Goal: Information Seeking & Learning: Check status

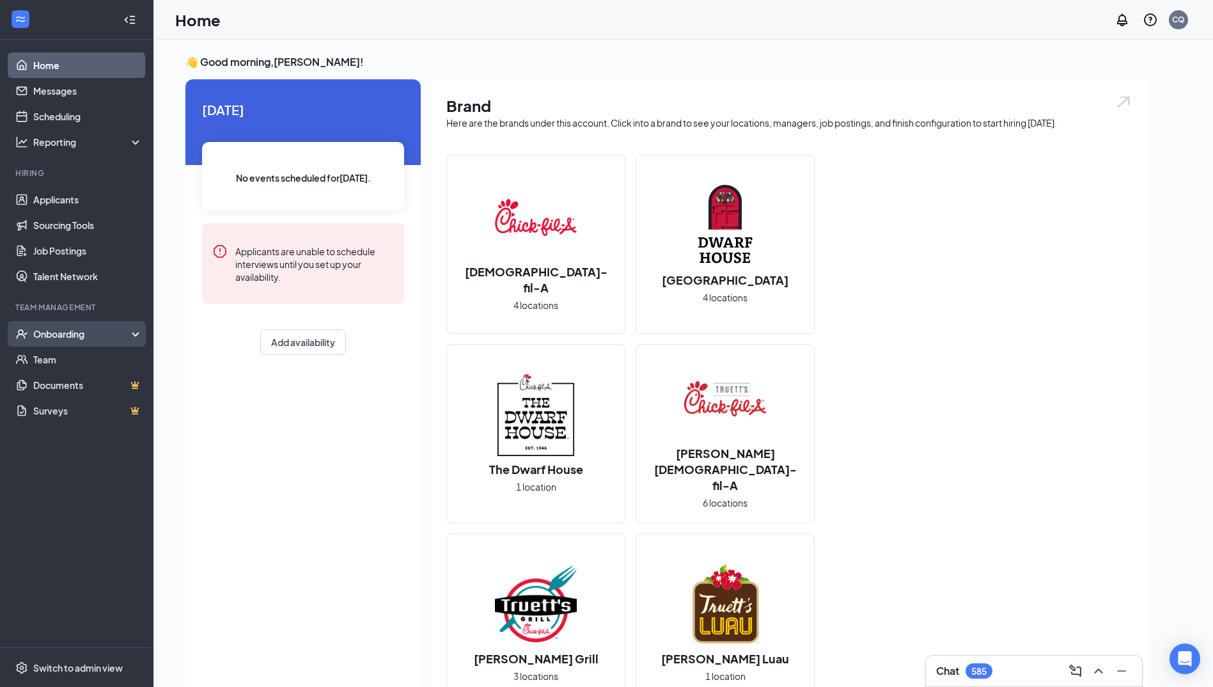
click at [66, 336] on div "Onboarding" at bounding box center [82, 333] width 99 height 13
click at [67, 356] on link "Overview" at bounding box center [87, 360] width 109 height 26
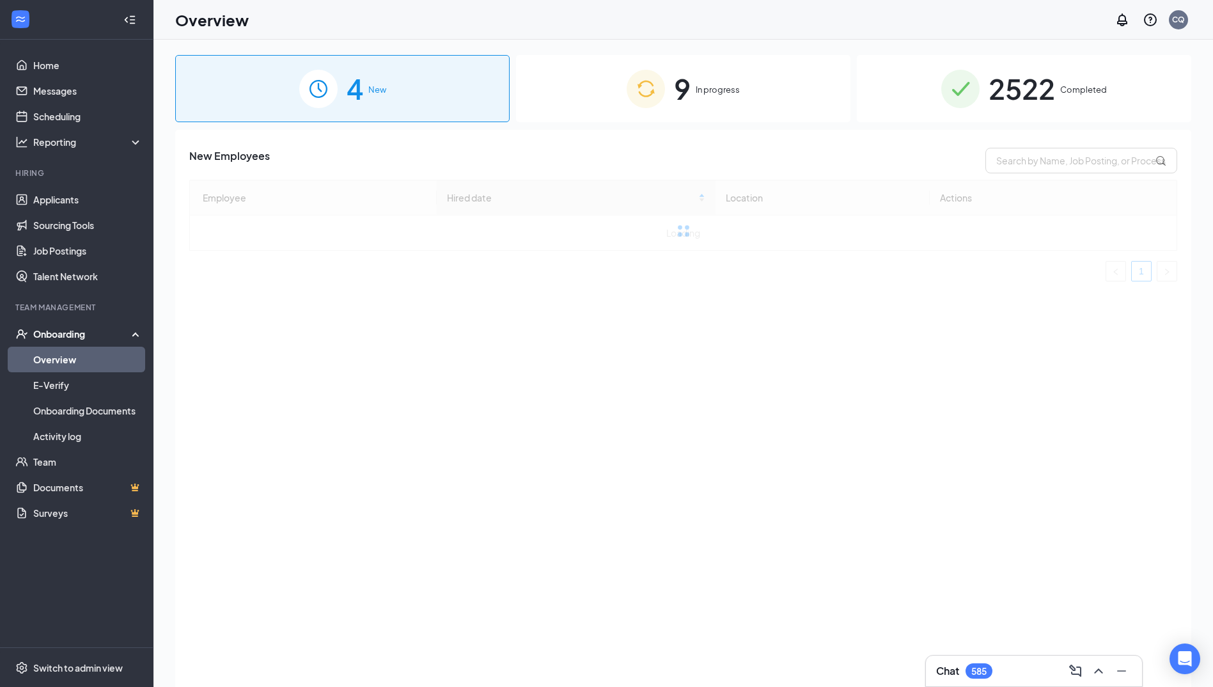
click at [1059, 75] on div "2522 Completed" at bounding box center [1024, 88] width 335 height 67
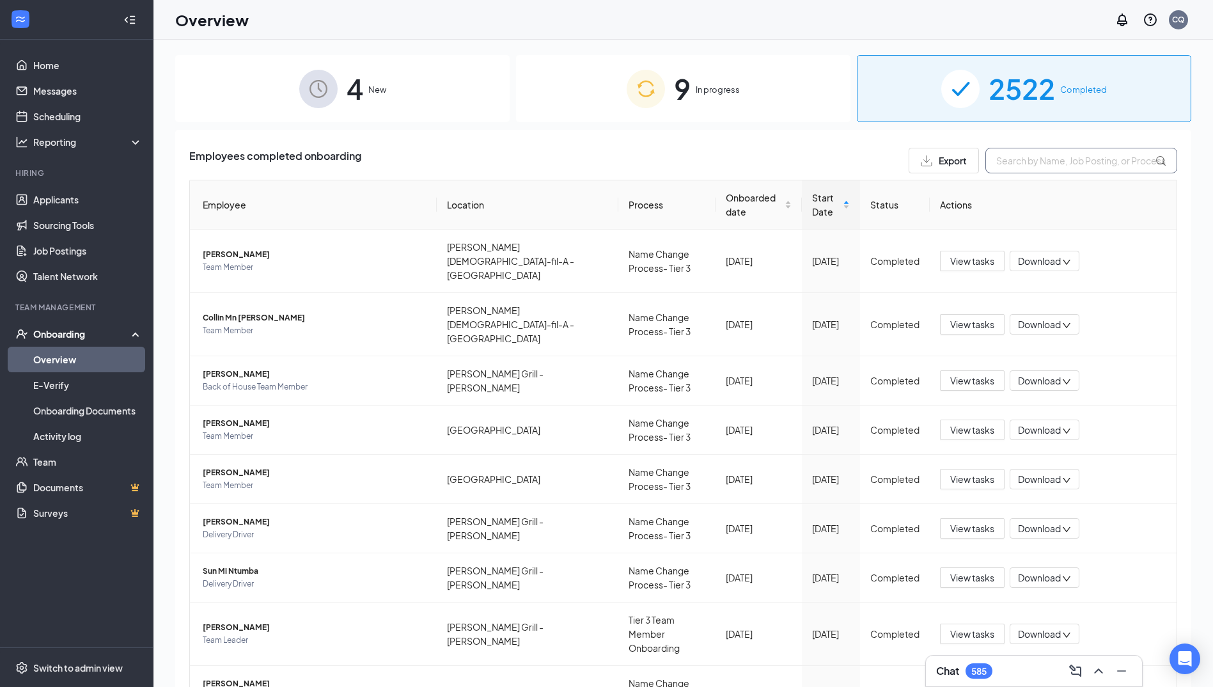
click at [1022, 164] on input "text" at bounding box center [1082, 161] width 192 height 26
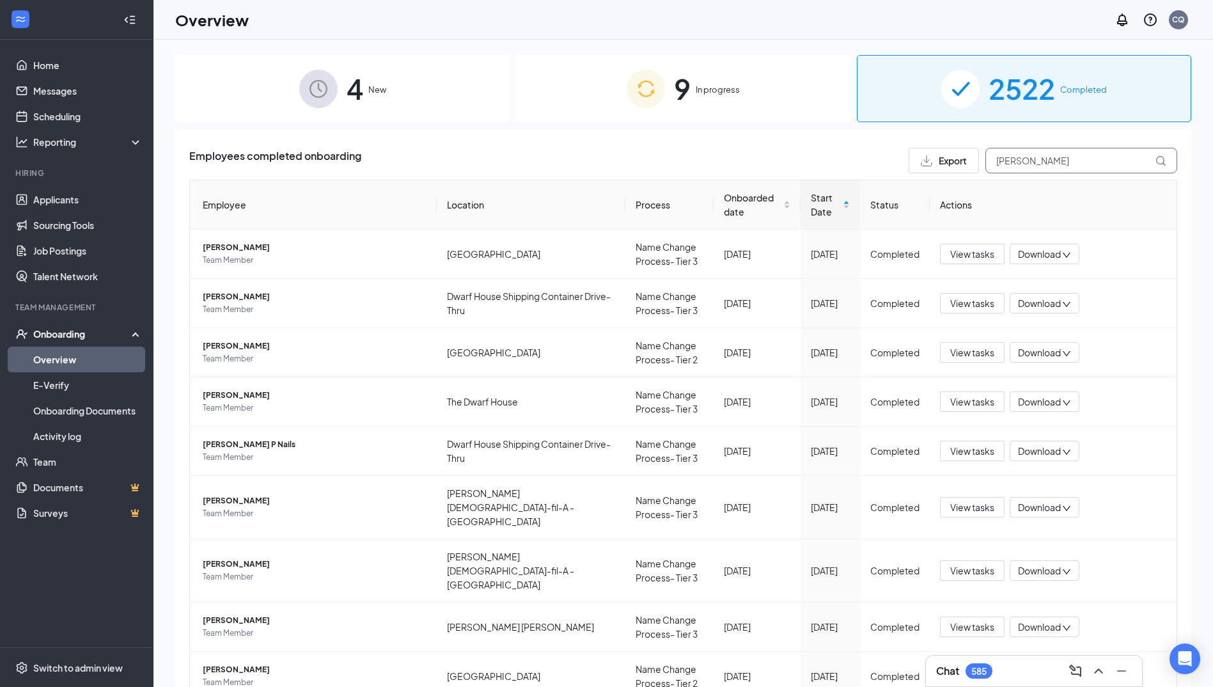
drag, startPoint x: 1055, startPoint y: 165, endPoint x: 927, endPoint y: 162, distance: 128.6
click at [927, 162] on div "Export [PERSON_NAME]" at bounding box center [1043, 161] width 269 height 26
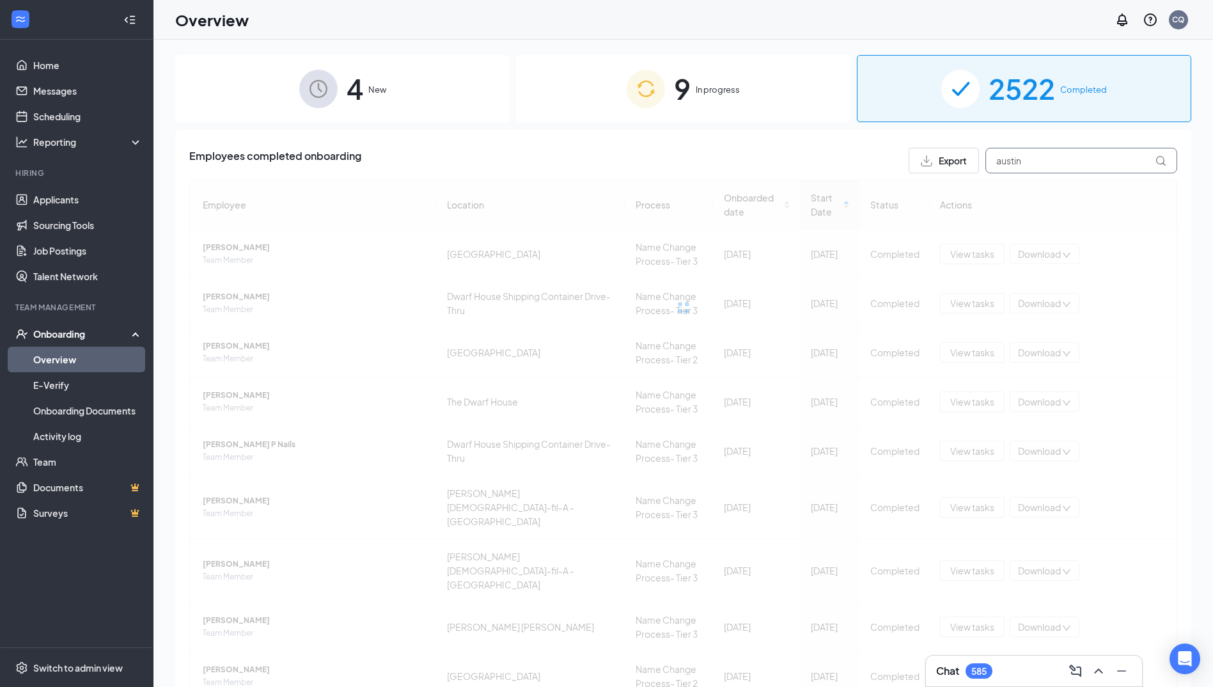
type input "austin"
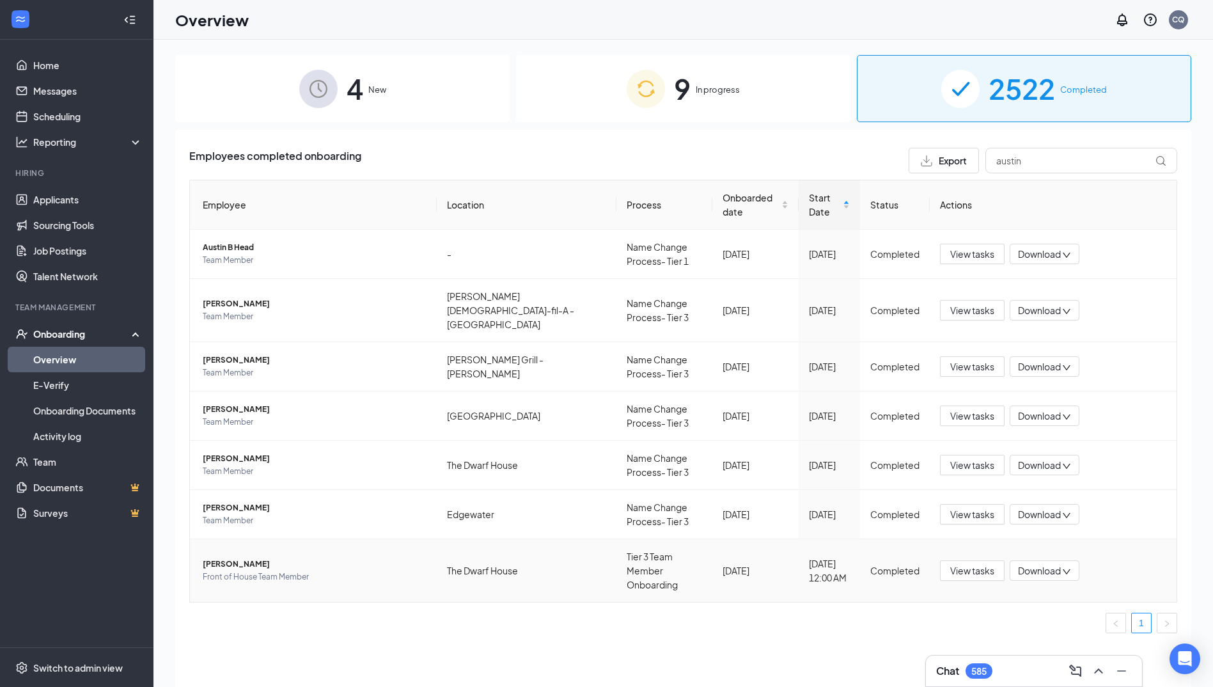
click at [1040, 564] on span "Download" at bounding box center [1039, 570] width 43 height 13
click at [1060, 579] on div "Download summary" at bounding box center [1087, 581] width 138 height 15
click at [977, 564] on span "View tasks" at bounding box center [973, 571] width 44 height 14
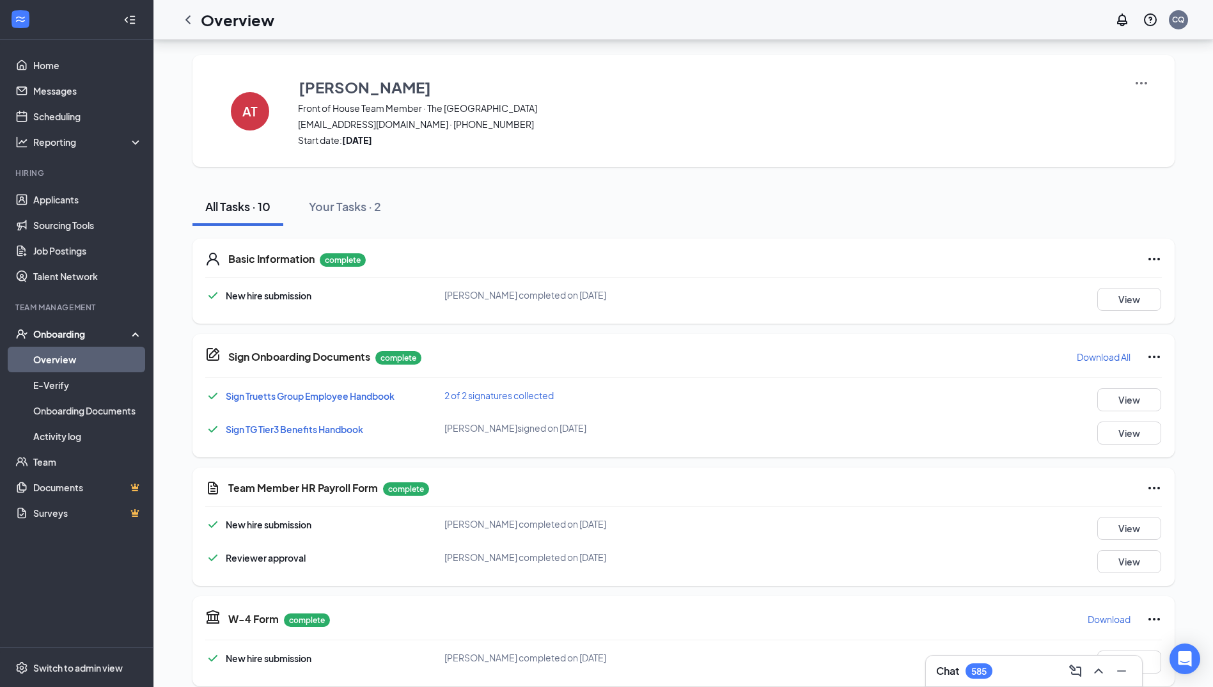
scroll to position [256, 0]
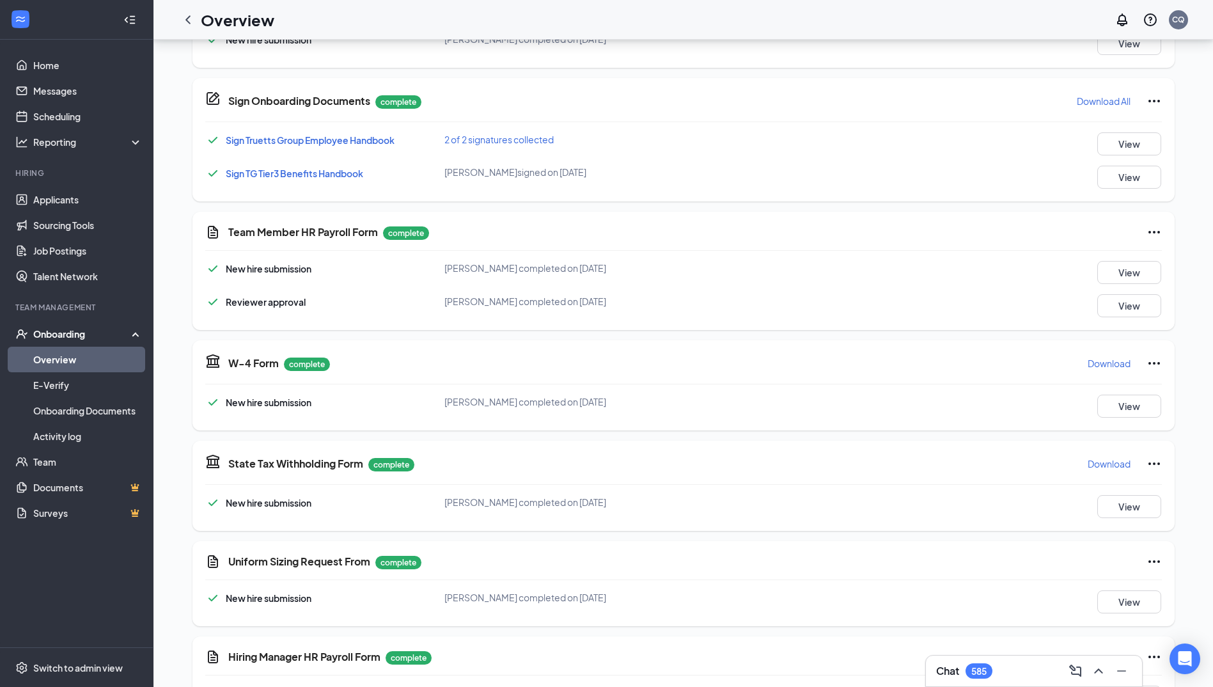
click at [1110, 365] on p "Download" at bounding box center [1109, 363] width 43 height 13
click at [1123, 461] on p "Download" at bounding box center [1109, 463] width 43 height 13
click at [86, 333] on div "Onboarding" at bounding box center [82, 333] width 99 height 13
click at [51, 335] on div "Onboarding" at bounding box center [82, 333] width 99 height 13
click at [64, 356] on link "Overview" at bounding box center [87, 360] width 109 height 26
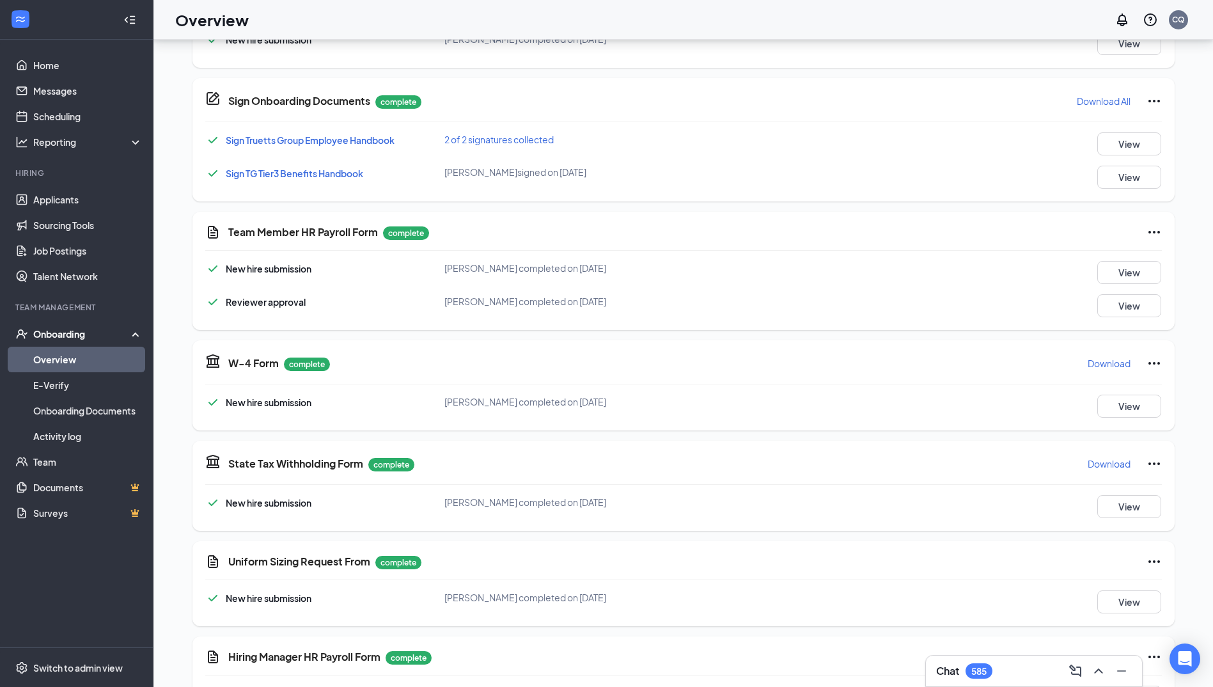
scroll to position [58, 0]
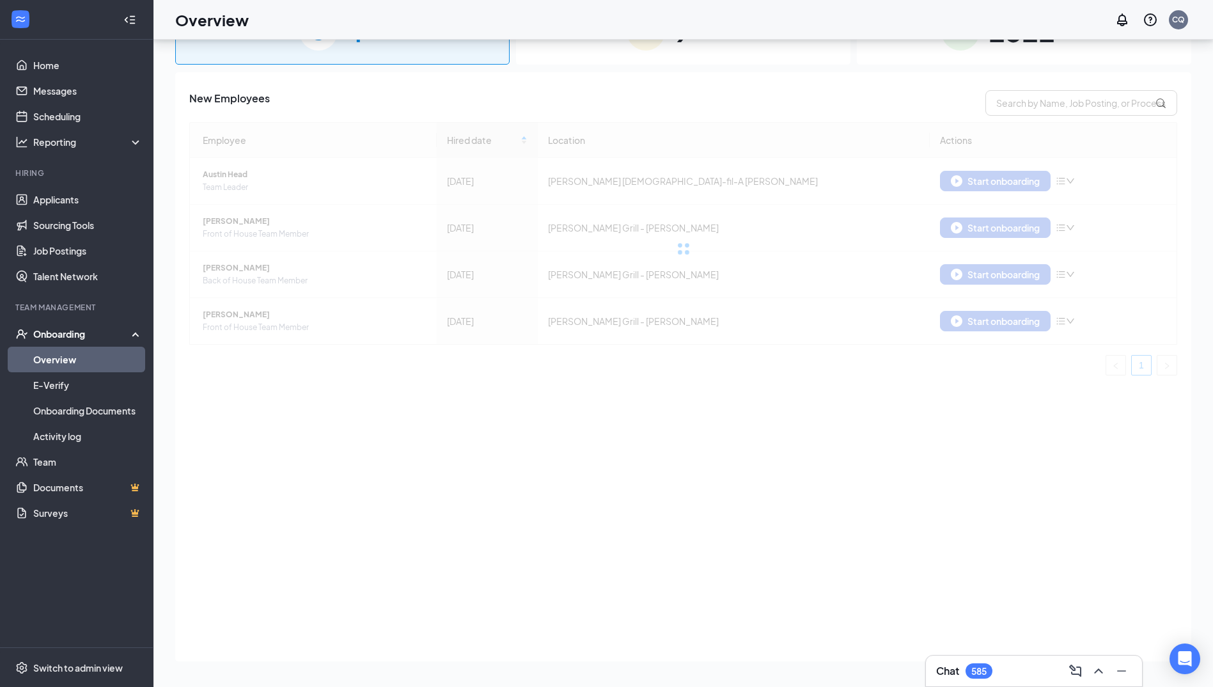
click at [983, 59] on div "2522 Completed" at bounding box center [1024, 30] width 335 height 67
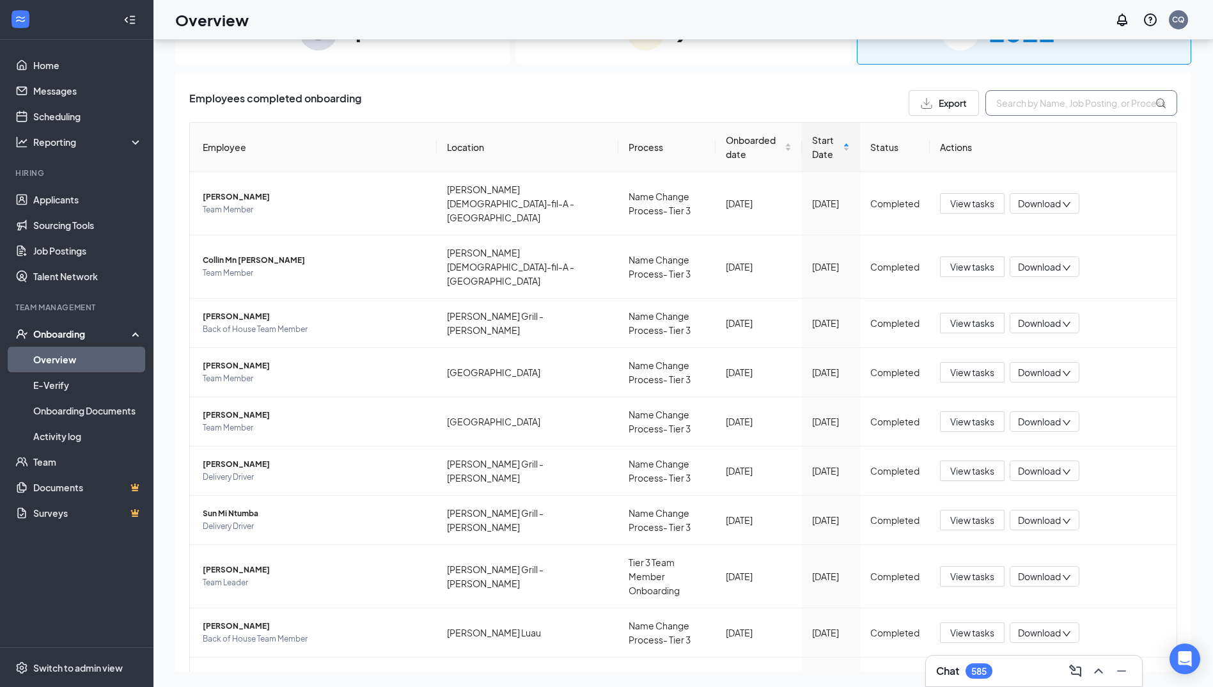
click at [1012, 99] on input "text" at bounding box center [1082, 103] width 192 height 26
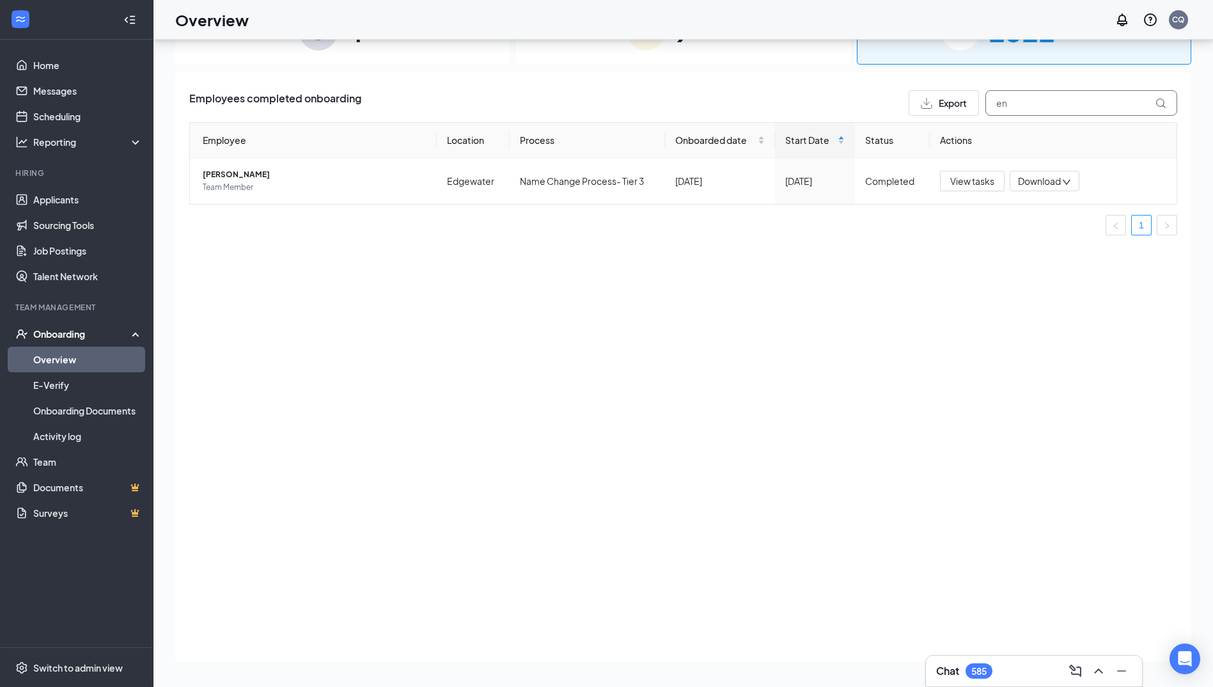
type input "e"
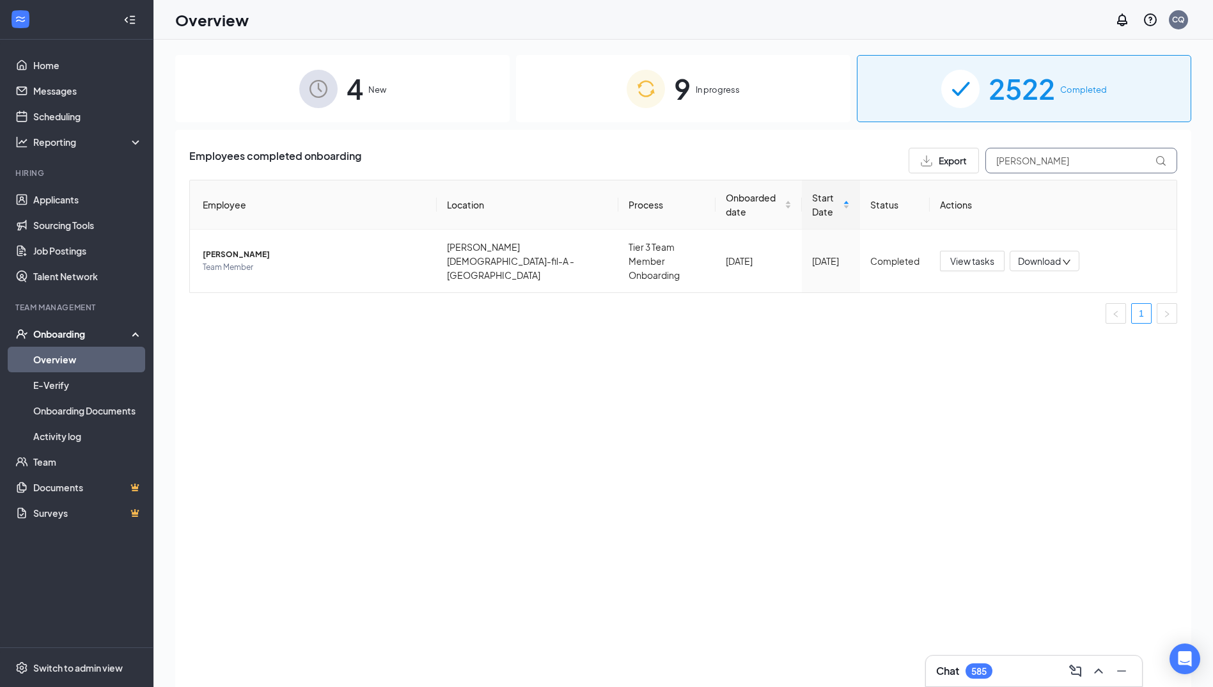
type input "[PERSON_NAME]"
click at [658, 94] on img at bounding box center [646, 89] width 38 height 38
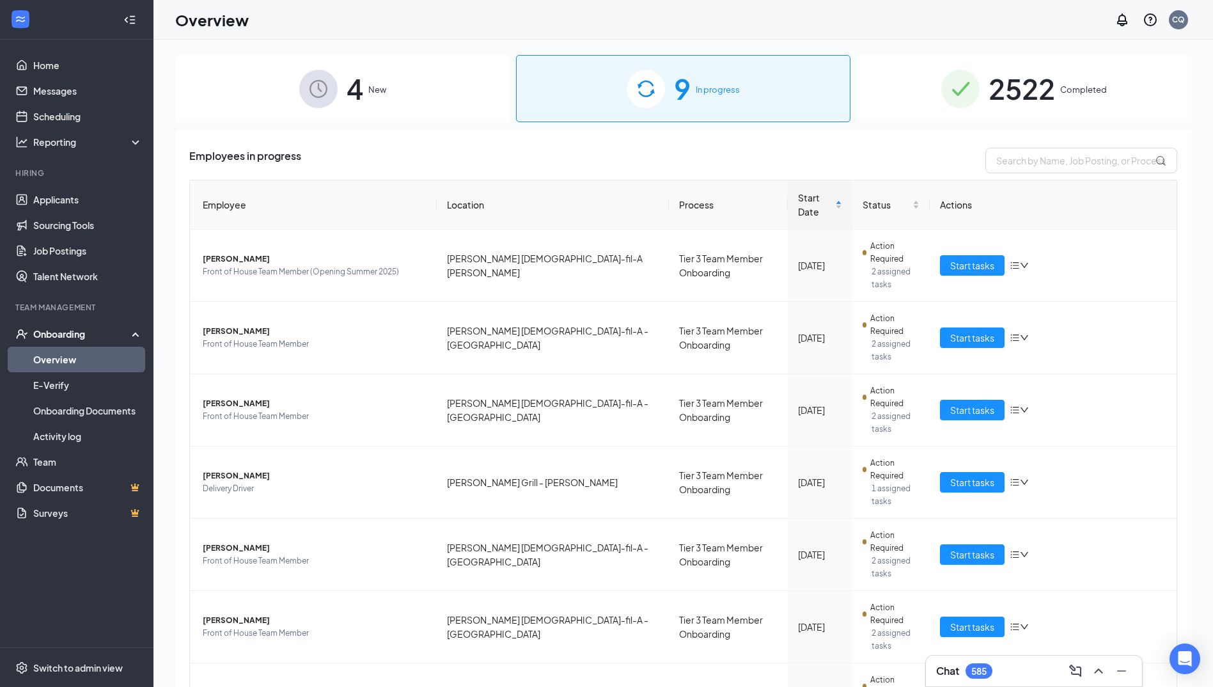
click at [372, 72] on div "4 New" at bounding box center [342, 88] width 335 height 67
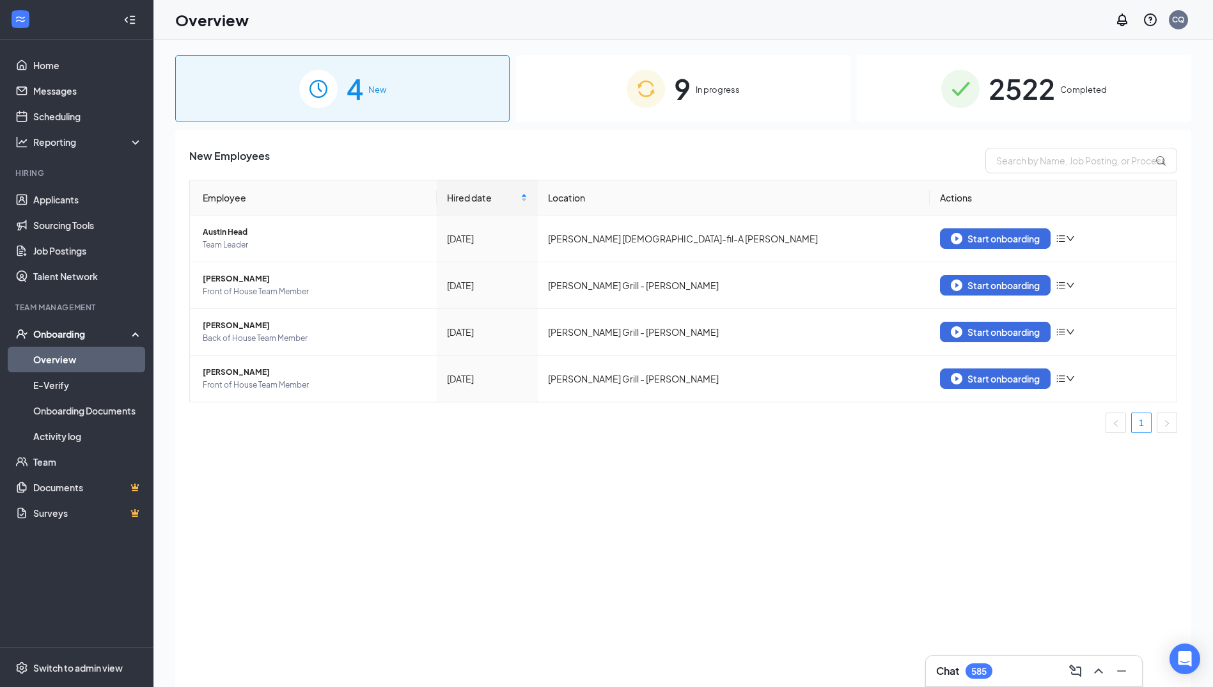
click at [771, 95] on div "9 In progress" at bounding box center [683, 88] width 335 height 67
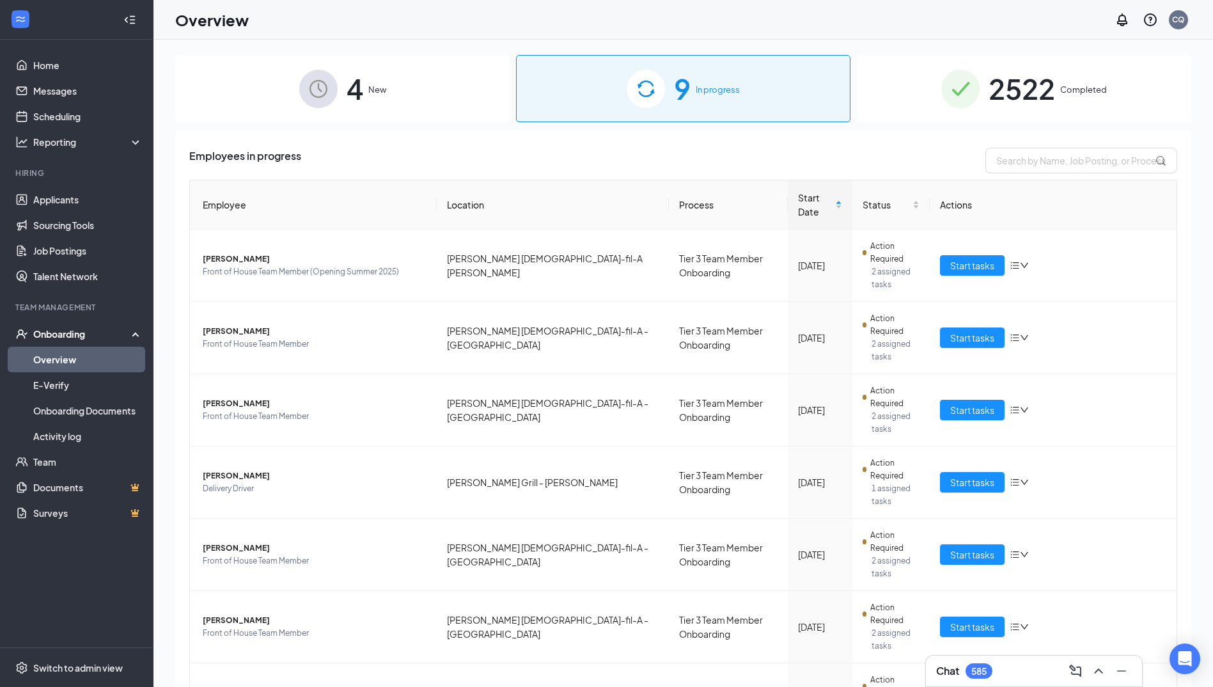
click at [1007, 90] on span "2522" at bounding box center [1022, 89] width 67 height 44
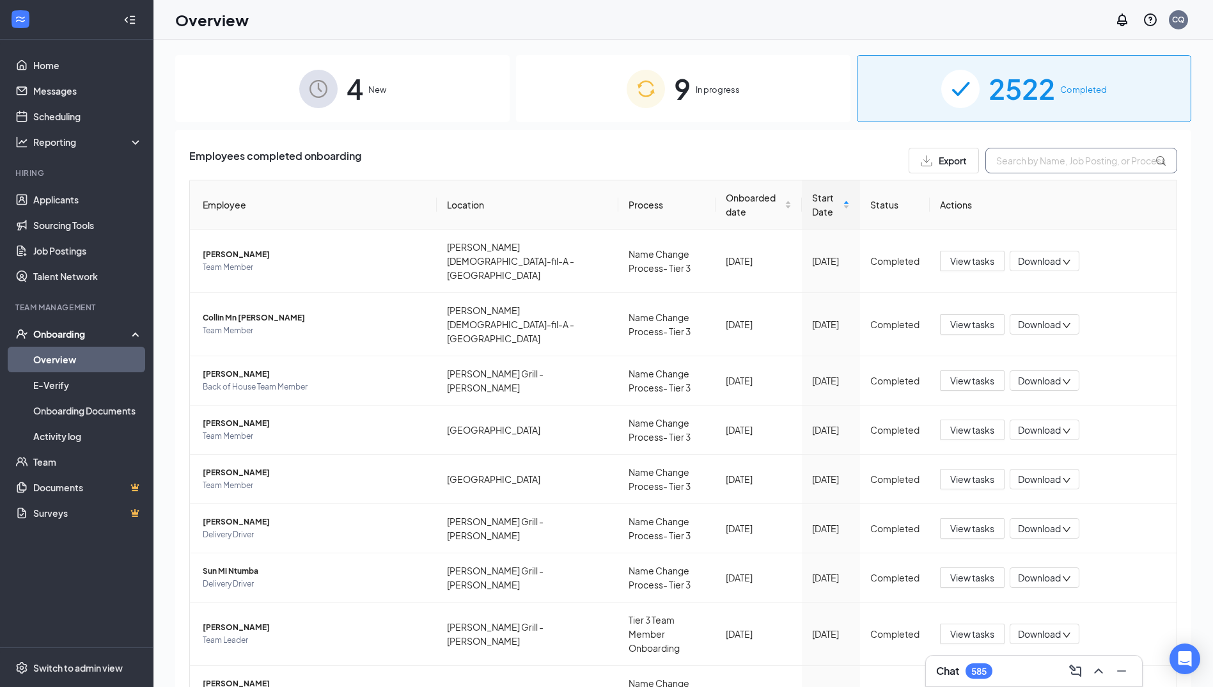
click at [1063, 159] on input "text" at bounding box center [1082, 161] width 192 height 26
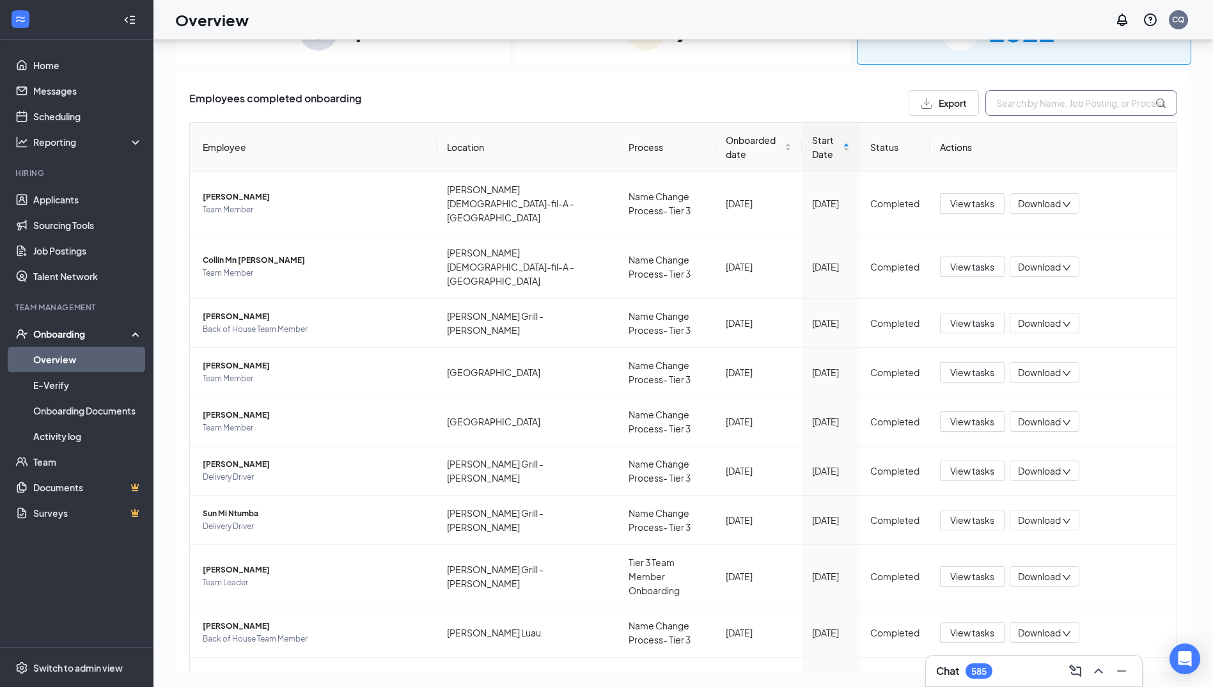
click at [1048, 104] on input "text" at bounding box center [1082, 103] width 192 height 26
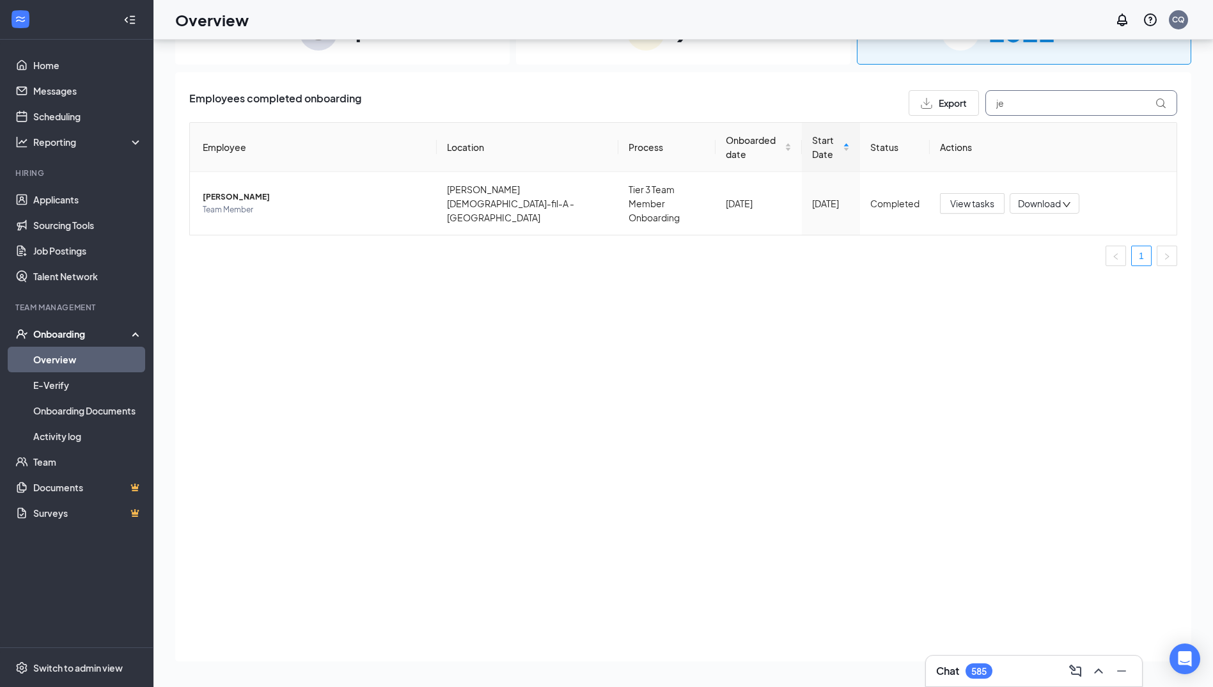
type input "j"
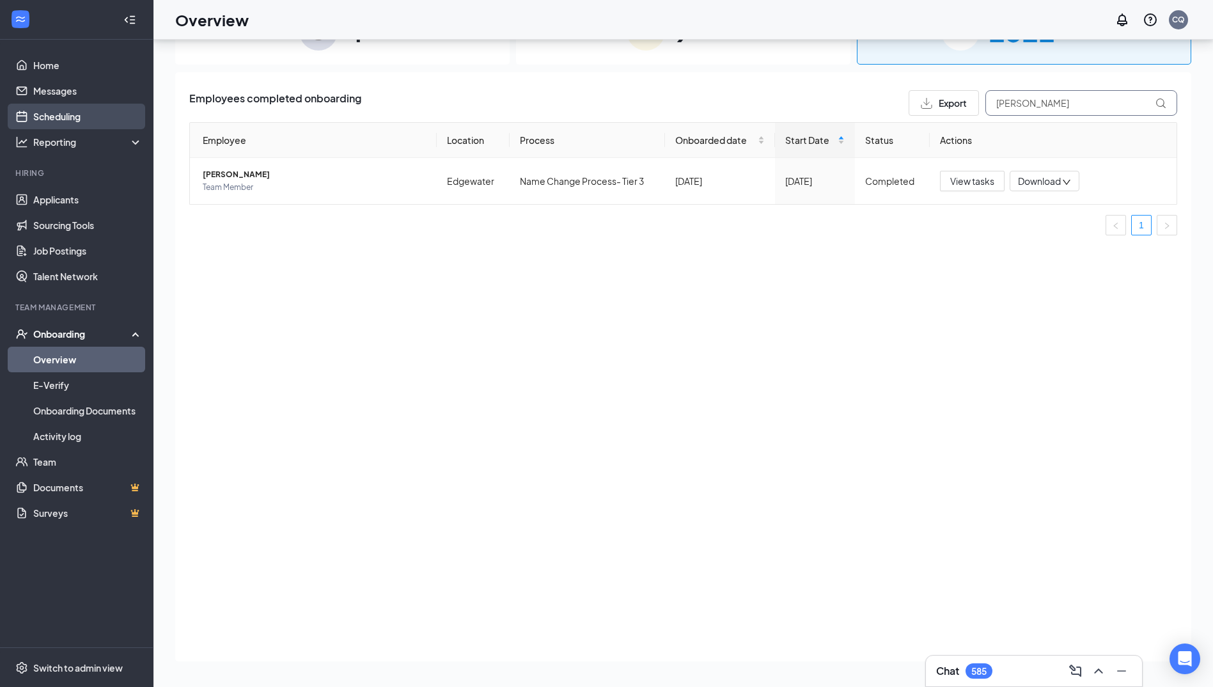
type input "[PERSON_NAME]"
